Goal: Information Seeking & Learning: Learn about a topic

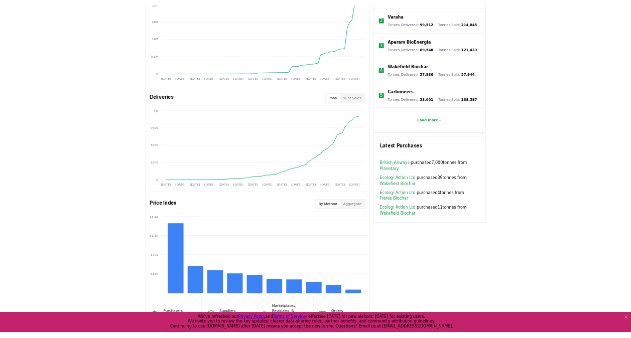
scroll to position [401, 0]
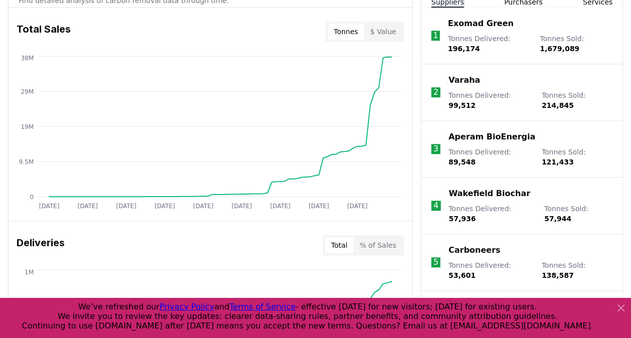
click at [622, 302] on icon at bounding box center [620, 308] width 12 height 12
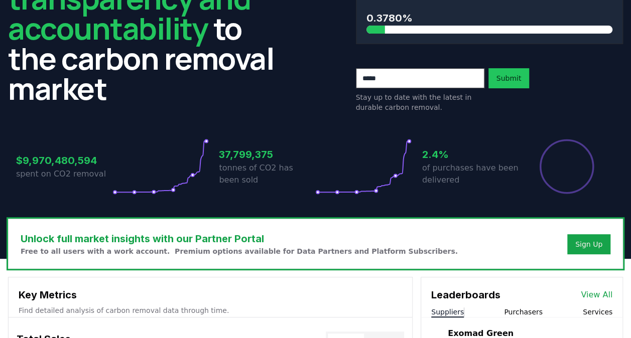
scroll to position [0, 0]
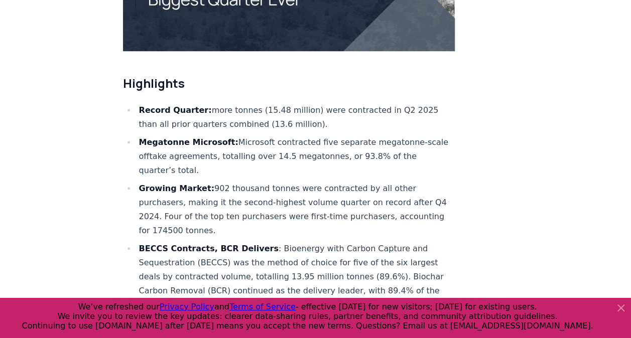
scroll to position [351, 0]
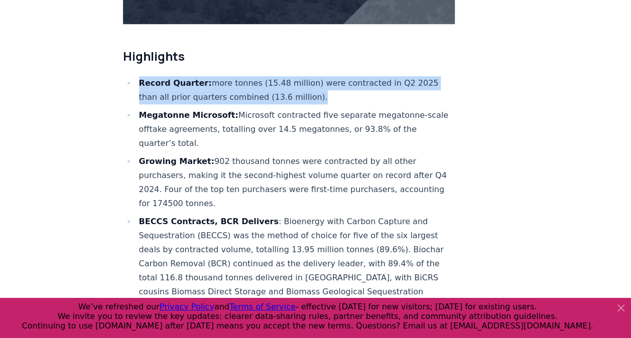
drag, startPoint x: 140, startPoint y: 47, endPoint x: 318, endPoint y: 62, distance: 177.7
click at [318, 76] on li "Record Quarter: more tonnes (15.48 million) were contracted in Q2 2025 than all…" at bounding box center [295, 90] width 319 height 28
drag, startPoint x: 318, startPoint y: 62, endPoint x: 260, endPoint y: 60, distance: 57.7
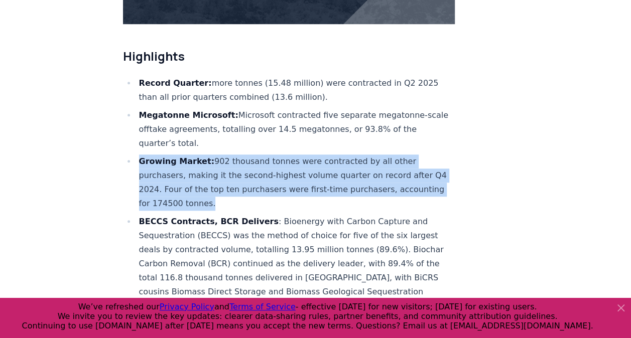
drag, startPoint x: 140, startPoint y: 130, endPoint x: 260, endPoint y: 173, distance: 126.6
click at [260, 173] on li "Growing Market: 902 thousand tonnes were contracted by all other purchasers, ma…" at bounding box center [295, 182] width 319 height 56
drag, startPoint x: 260, startPoint y: 173, endPoint x: 198, endPoint y: 163, distance: 63.0
copy li "Growing Market: 902 thousand tonnes were contracted by all other purchasers, ma…"
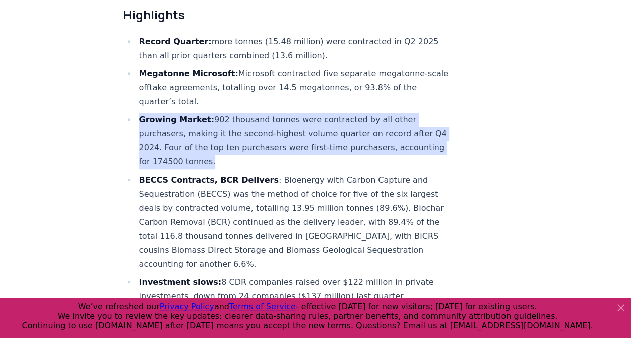
scroll to position [451, 0]
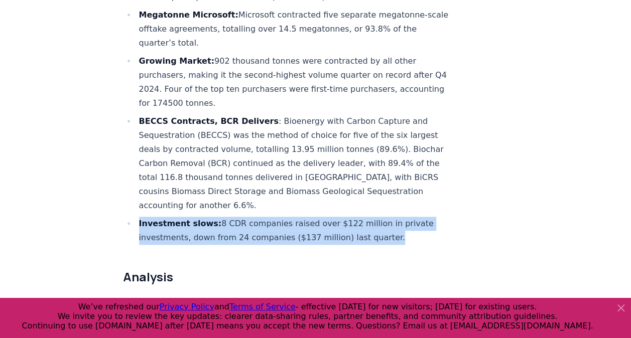
drag, startPoint x: 139, startPoint y: 194, endPoint x: 383, endPoint y: 208, distance: 244.2
click at [383, 217] on li "Investment slows: 8 CDR companies raised over $122 million in private investmen…" at bounding box center [295, 231] width 319 height 28
drag, startPoint x: 383, startPoint y: 208, endPoint x: 341, endPoint y: 204, distance: 42.3
copy li "Investment slows: 8 CDR companies raised over $122 million in private investmen…"
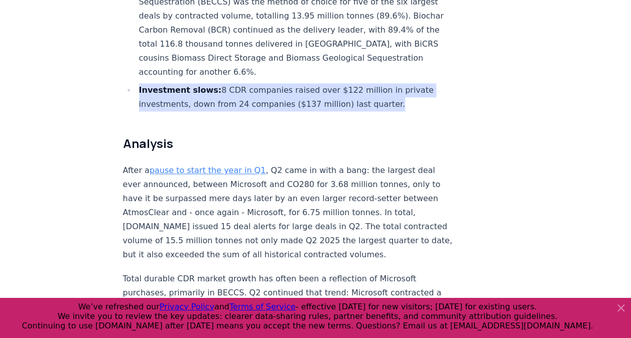
scroll to position [602, 0]
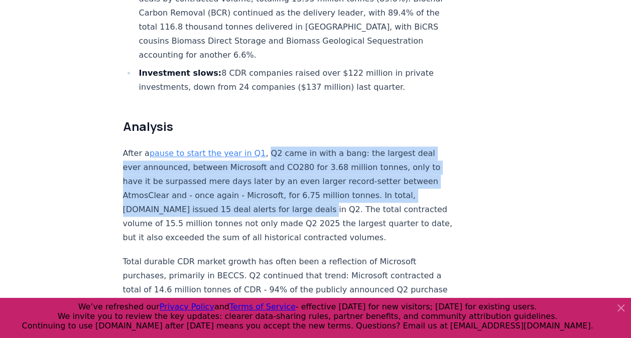
drag, startPoint x: 260, startPoint y: 123, endPoint x: 303, endPoint y: 182, distance: 73.5
click at [303, 182] on p "After a pause to start the year in Q1 , Q2 came in with a bang: the largest dea…" at bounding box center [289, 195] width 332 height 98
drag, startPoint x: 303, startPoint y: 182, endPoint x: 282, endPoint y: 158, distance: 32.4
copy p "Q2 came in with a bang: the largest deal ever announced, between Microsoft and …"
click at [228, 177] on p "After a pause to start the year in Q1 , Q2 came in with a bang: the largest dea…" at bounding box center [289, 195] width 332 height 98
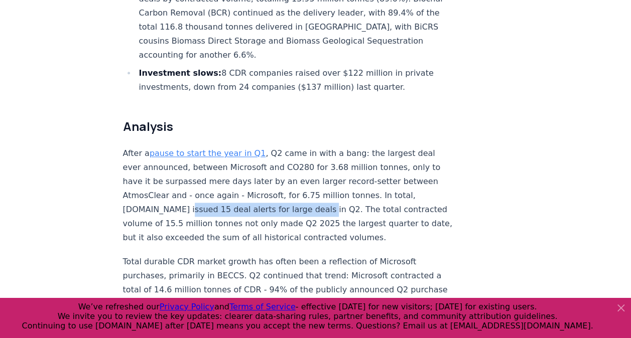
drag, startPoint x: 176, startPoint y: 180, endPoint x: 303, endPoint y: 176, distance: 127.0
click at [303, 176] on p "After a pause to start the year in Q1 , Q2 came in with a bang: the largest dea…" at bounding box center [289, 195] width 332 height 98
drag, startPoint x: 303, startPoint y: 176, endPoint x: 290, endPoint y: 175, distance: 13.1
copy p "15 deal alerts for large deals in Q2."
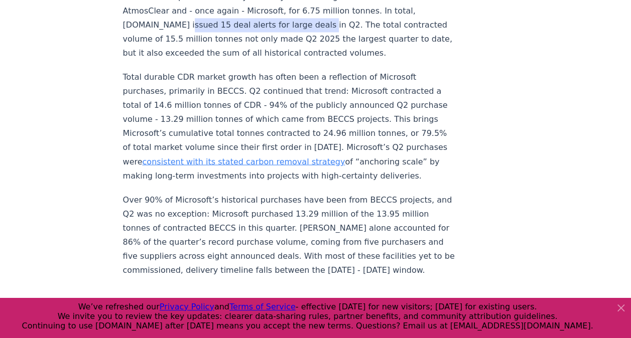
scroll to position [803, 0]
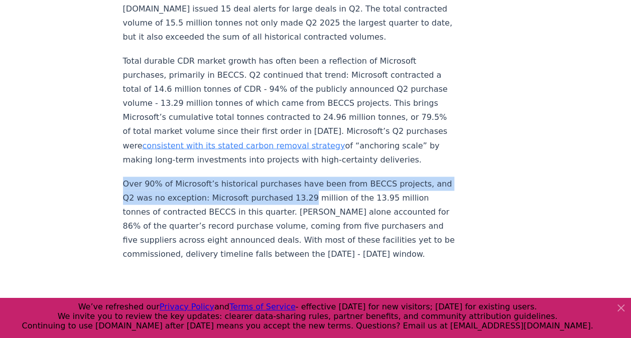
drag, startPoint x: 124, startPoint y: 166, endPoint x: 316, endPoint y: 184, distance: 192.4
click at [316, 184] on p "Over 90% of Microsoft’s historical purchases have been from BECCS projects, and…" at bounding box center [289, 219] width 332 height 84
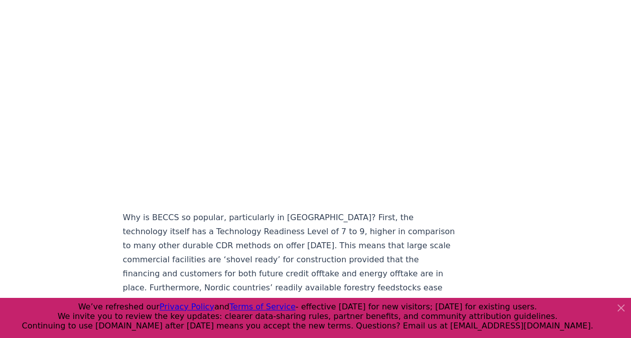
scroll to position [1154, 0]
